Goal: Obtain resource: Obtain resource

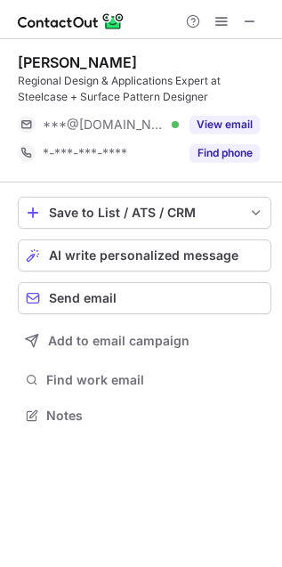
scroll to position [402, 282]
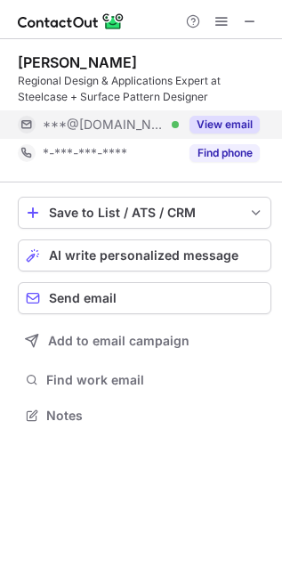
click at [241, 117] on button "View email" at bounding box center [225, 125] width 70 height 18
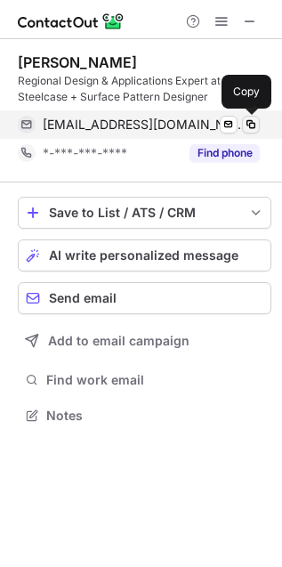
click at [249, 126] on span at bounding box center [251, 125] width 14 height 14
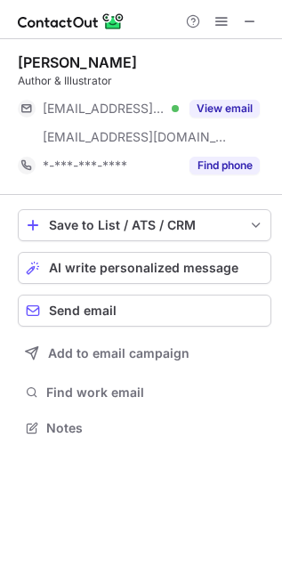
scroll to position [415, 282]
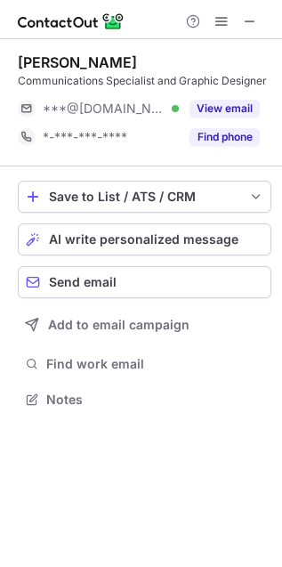
scroll to position [387, 282]
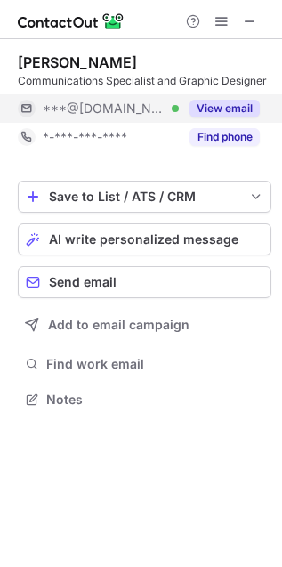
click at [229, 117] on button "View email" at bounding box center [225, 109] width 70 height 18
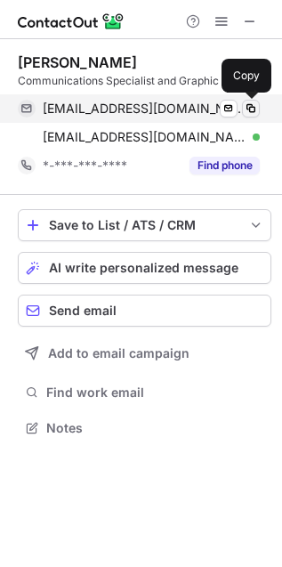
click at [258, 104] on button at bounding box center [251, 109] width 18 height 18
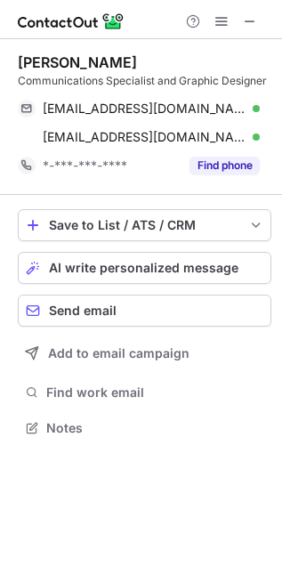
scroll to position [415, 282]
